Goal: Navigation & Orientation: Go to known website

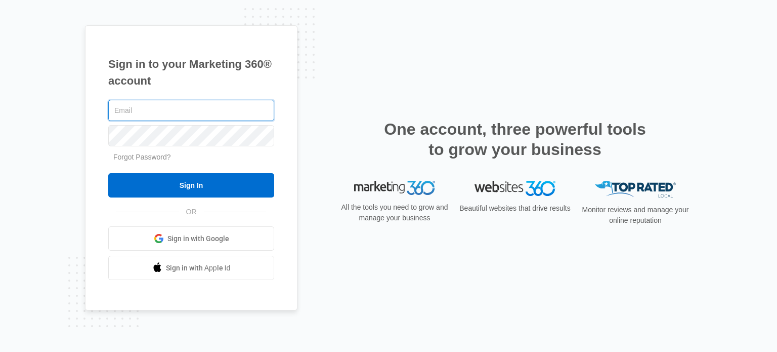
click at [183, 111] on input "text" at bounding box center [191, 110] width 166 height 21
type input "thecomicalcounselor@"
click at [201, 244] on link "Sign in with Google" at bounding box center [191, 238] width 166 height 24
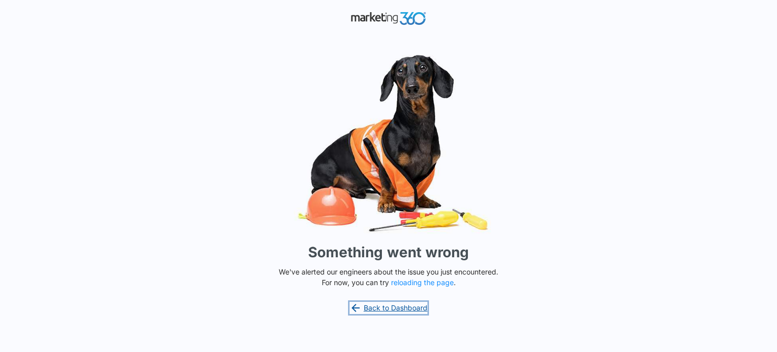
click at [403, 305] on link "Back to Dashboard" at bounding box center [388, 307] width 78 height 12
click at [409, 20] on img at bounding box center [388, 19] width 76 height 18
click at [433, 283] on button "reloading the page" at bounding box center [422, 282] width 63 height 8
click at [378, 305] on link "Back to Dashboard" at bounding box center [388, 307] width 78 height 12
